Goal: Check status: Check status

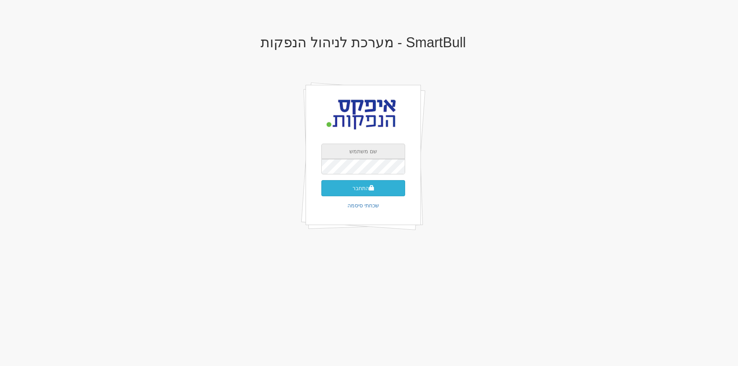
type input "drorc@apex-md.co.il"
click at [353, 187] on button "התחבר" at bounding box center [363, 188] width 84 height 16
type input "094811"
click at [365, 192] on button "התחבר" at bounding box center [363, 200] width 84 height 16
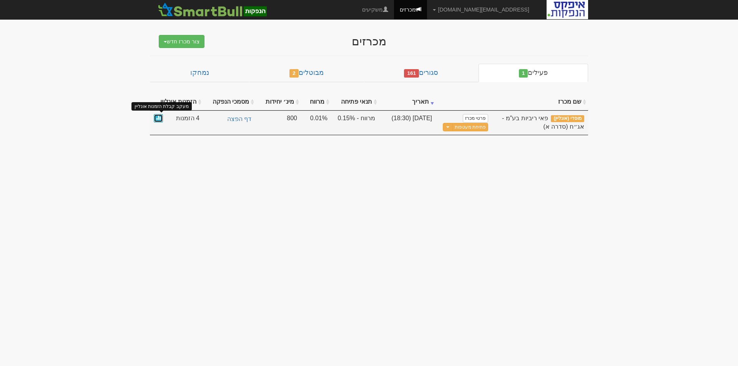
click at [159, 116] on span at bounding box center [158, 117] width 5 height 5
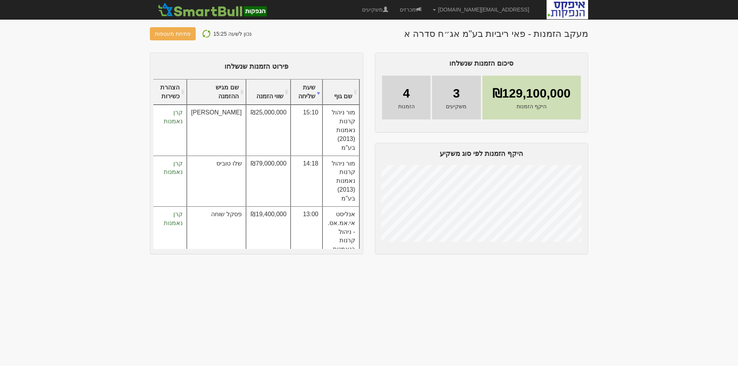
scroll to position [13, 0]
click at [202, 33] on img at bounding box center [206, 33] width 9 height 9
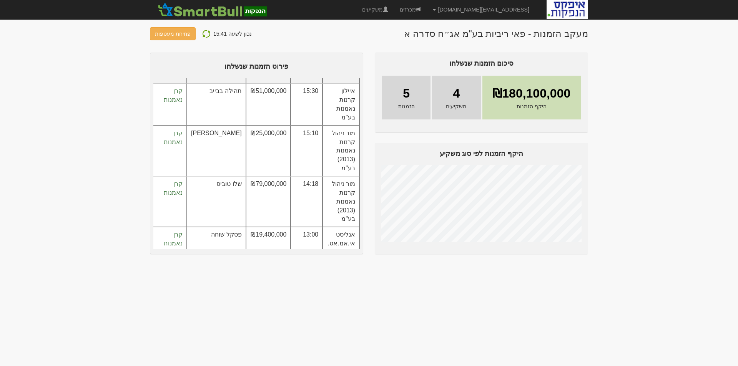
scroll to position [57, 0]
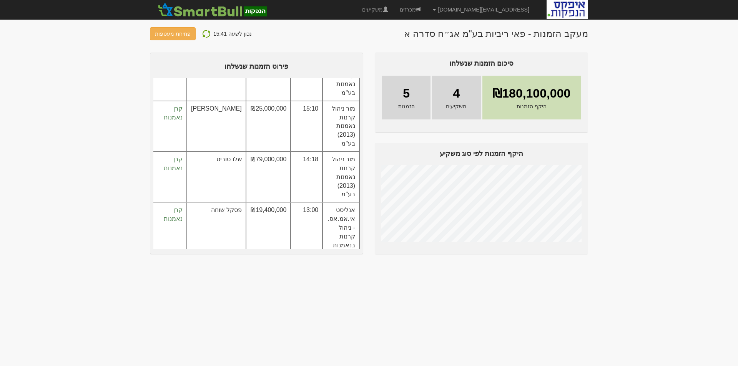
click at [202, 33] on img at bounding box center [206, 33] width 9 height 9
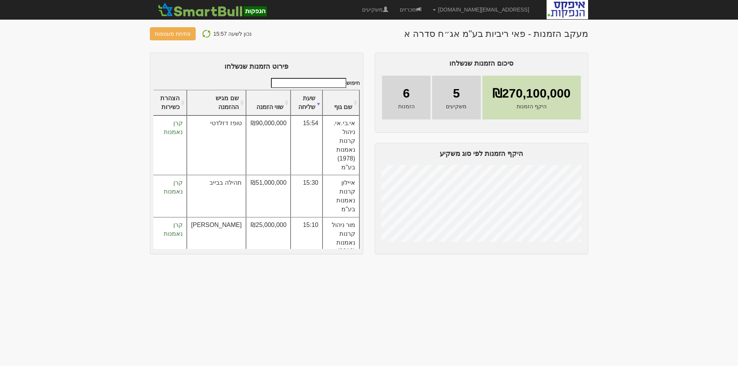
click at [203, 33] on img at bounding box center [206, 33] width 9 height 9
click at [202, 33] on img at bounding box center [206, 33] width 9 height 9
drag, startPoint x: 205, startPoint y: 32, endPoint x: 202, endPoint y: 57, distance: 25.5
click at [205, 32] on img at bounding box center [206, 33] width 9 height 9
click at [203, 33] on img at bounding box center [206, 33] width 9 height 9
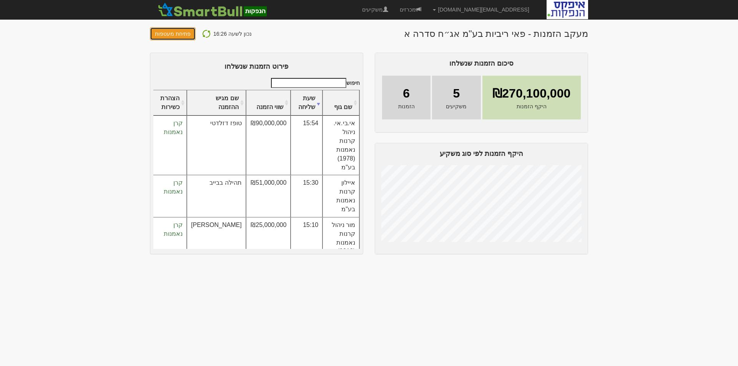
click at [172, 33] on button "פתיחת מעטפות" at bounding box center [173, 33] width 46 height 13
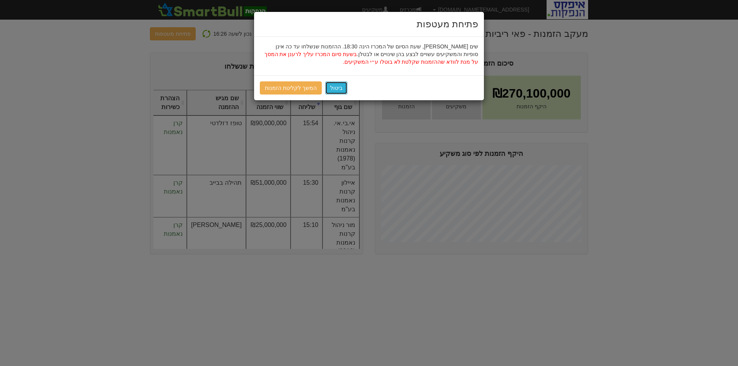
click at [337, 88] on button "ביטול" at bounding box center [336, 88] width 22 height 13
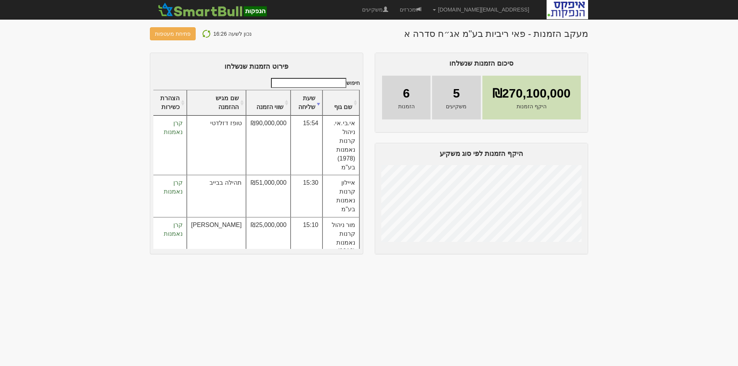
click at [205, 33] on img at bounding box center [206, 33] width 9 height 9
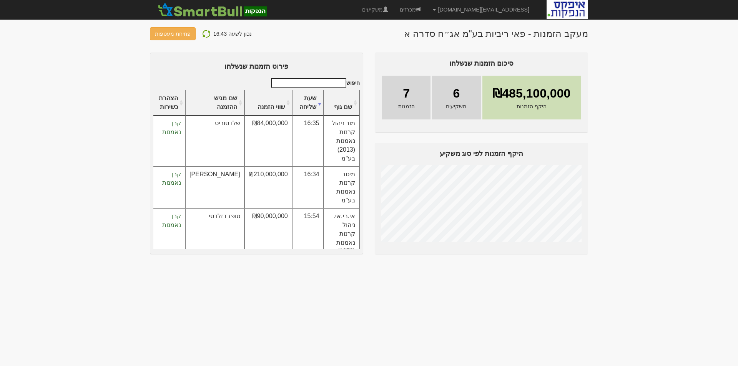
click at [205, 32] on img at bounding box center [206, 33] width 9 height 9
click at [203, 33] on img at bounding box center [206, 33] width 9 height 9
click at [205, 33] on img at bounding box center [206, 33] width 9 height 9
drag, startPoint x: 204, startPoint y: 32, endPoint x: 187, endPoint y: 57, distance: 29.9
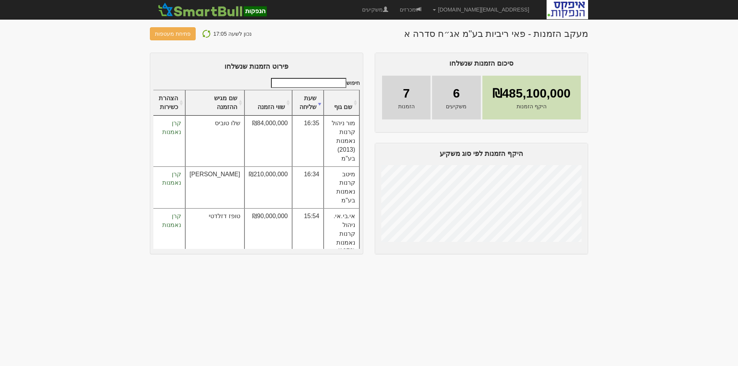
click at [205, 32] on img at bounding box center [206, 33] width 9 height 9
click at [205, 33] on img at bounding box center [206, 33] width 9 height 9
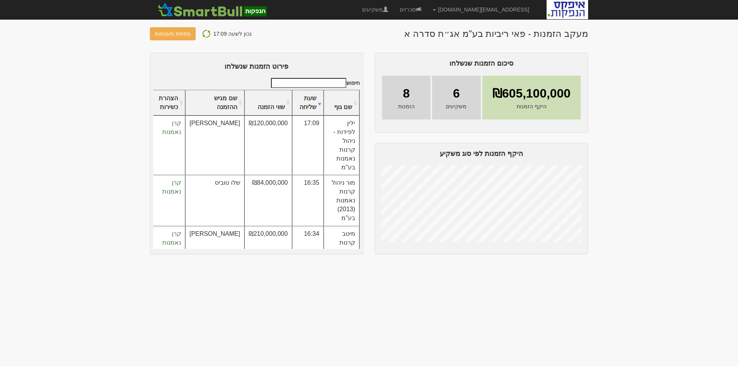
click at [204, 35] on img at bounding box center [206, 33] width 9 height 9
click at [202, 33] on img at bounding box center [206, 33] width 9 height 9
click at [202, 32] on img at bounding box center [206, 33] width 9 height 9
click at [202, 30] on img at bounding box center [206, 33] width 9 height 9
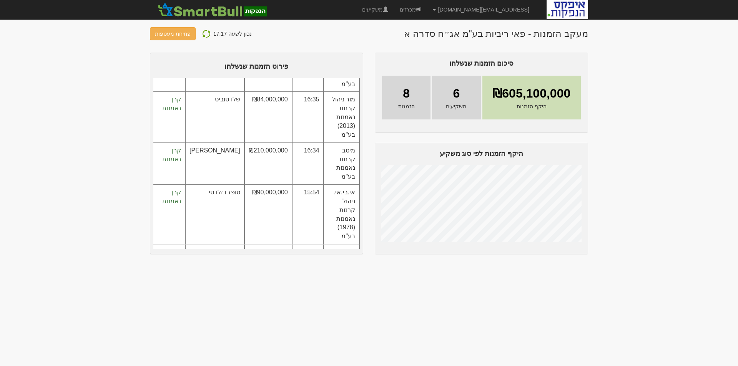
scroll to position [92, 0]
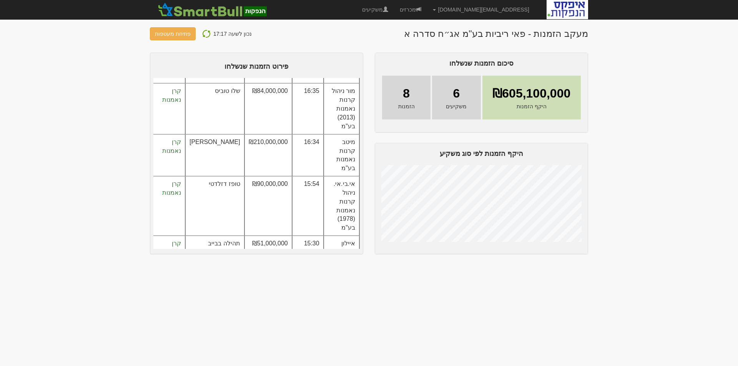
click at [203, 33] on img at bounding box center [206, 33] width 9 height 9
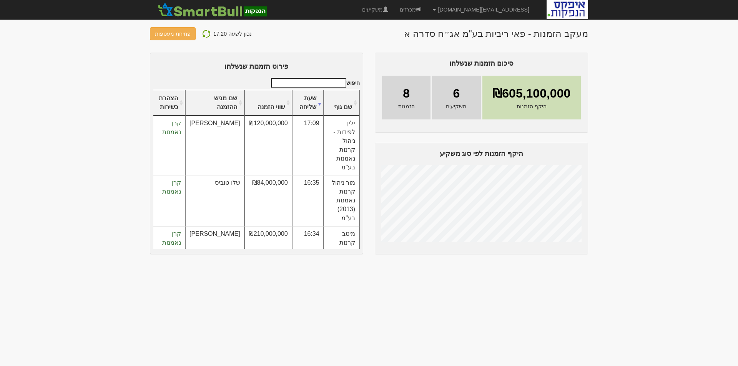
click at [205, 32] on img at bounding box center [206, 33] width 9 height 9
click at [205, 34] on img at bounding box center [206, 33] width 9 height 9
click at [205, 33] on img at bounding box center [206, 33] width 9 height 9
click at [202, 32] on img at bounding box center [206, 33] width 9 height 9
click at [205, 32] on img at bounding box center [206, 33] width 9 height 9
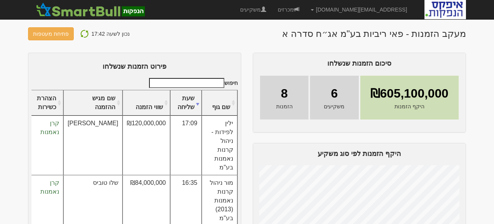
click at [80, 32] on img at bounding box center [84, 33] width 9 height 9
click at [80, 34] on img at bounding box center [84, 33] width 9 height 9
click at [82, 33] on img at bounding box center [84, 33] width 9 height 9
click at [81, 31] on img at bounding box center [84, 33] width 9 height 9
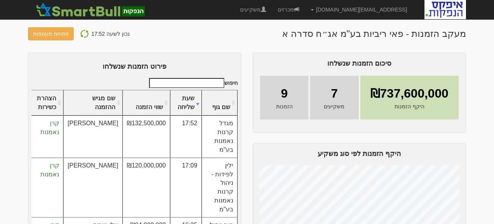
click at [82, 33] on img at bounding box center [84, 33] width 9 height 9
click at [81, 32] on img at bounding box center [84, 33] width 9 height 9
click at [81, 33] on img at bounding box center [84, 33] width 9 height 9
click at [82, 32] on img at bounding box center [84, 33] width 9 height 9
click at [80, 32] on img at bounding box center [84, 33] width 9 height 9
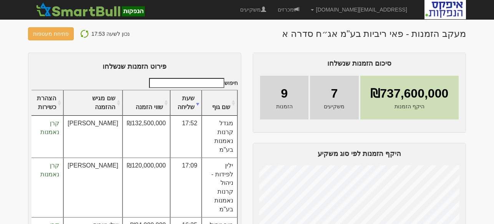
click at [82, 32] on img at bounding box center [84, 33] width 9 height 9
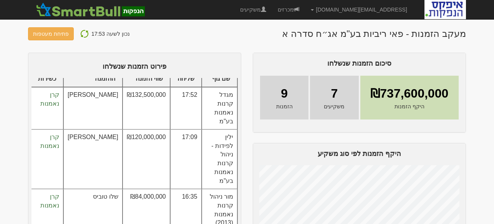
scroll to position [11, 0]
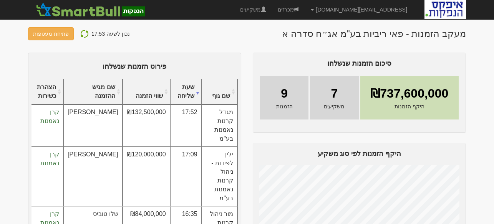
click at [81, 32] on img at bounding box center [84, 33] width 9 height 9
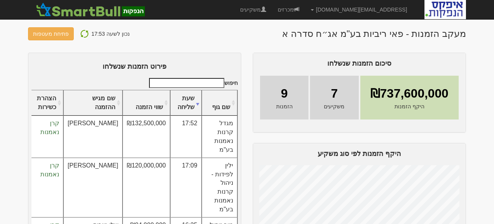
click at [83, 33] on img at bounding box center [84, 33] width 9 height 9
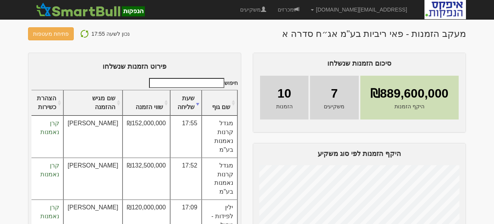
click at [82, 32] on img at bounding box center [84, 33] width 9 height 9
drag, startPoint x: 81, startPoint y: 32, endPoint x: 82, endPoint y: 46, distance: 13.5
click at [81, 32] on img at bounding box center [84, 33] width 9 height 9
